Goal: Information Seeking & Learning: Find specific page/section

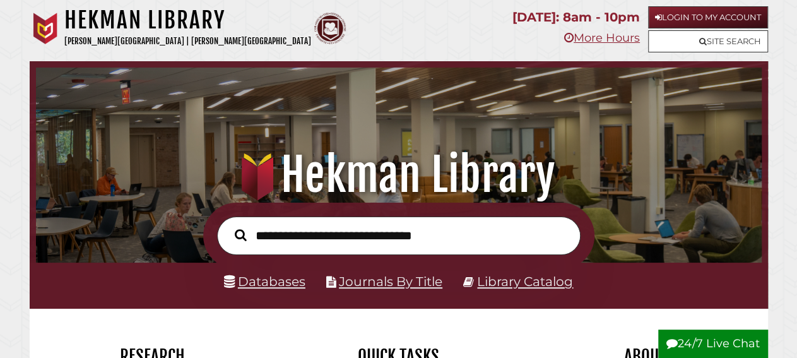
scroll to position [240, 719]
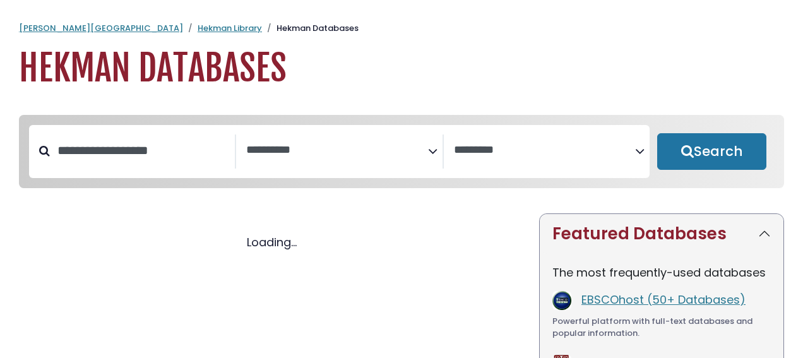
select select "Database Subject Filter"
select select "Database Vendors Filter"
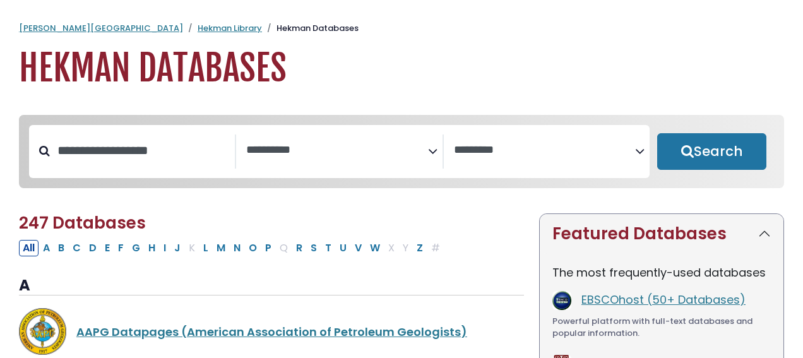
select select "Database Subject Filter"
select select "Database Vendors Filter"
click at [261, 253] on button "P" at bounding box center [268, 248] width 14 height 16
select select "Database Subject Filter"
select select "Database Vendors Filter"
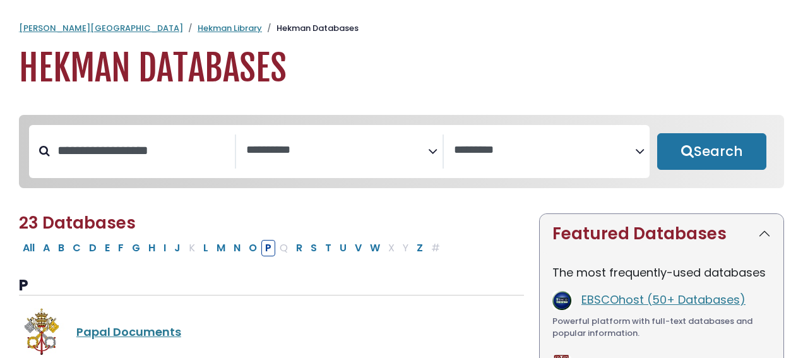
click at [365, 32] on ol "[PERSON_NAME] University Hekman Library Hekman Databases" at bounding box center [401, 28] width 765 height 13
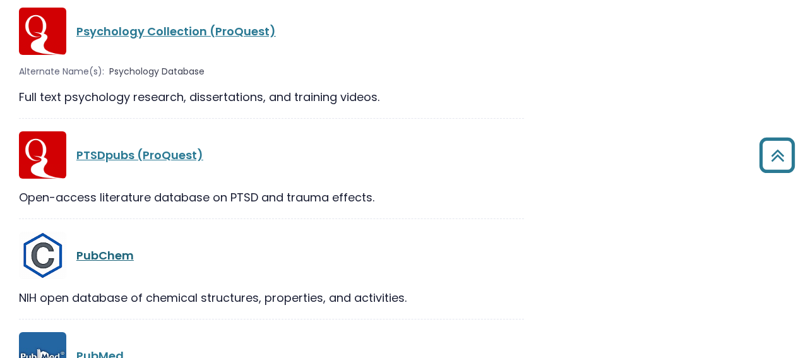
scroll to position [2287, 0]
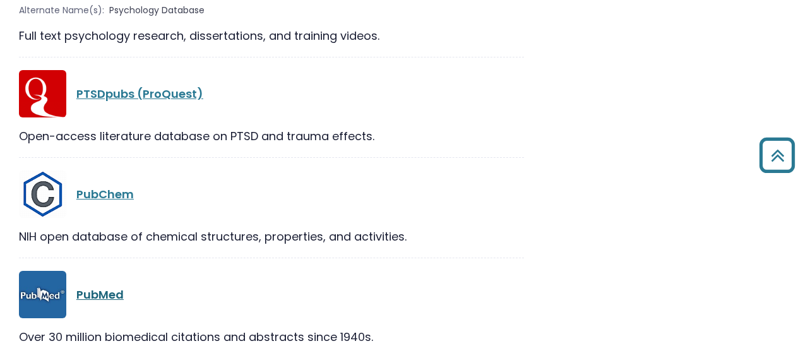
click at [109, 287] on link "PubMed" at bounding box center [99, 295] width 47 height 16
